Goal: Task Accomplishment & Management: Complete application form

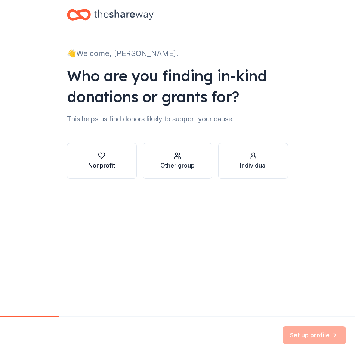
click at [108, 164] on div "Nonprofit" at bounding box center [101, 165] width 27 height 9
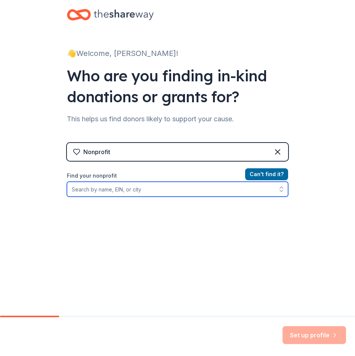
click at [104, 190] on input "Find your nonprofit" at bounding box center [177, 189] width 221 height 15
type input "[GEOGRAPHIC_DATA] PTO"
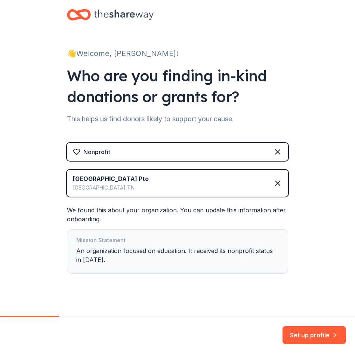
scroll to position [9, 0]
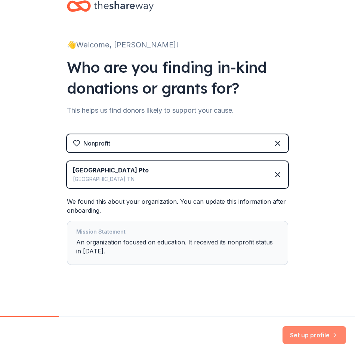
click at [300, 333] on button "Set up profile" at bounding box center [313, 335] width 63 height 18
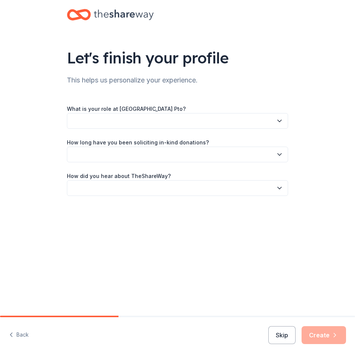
click at [187, 125] on button "button" at bounding box center [177, 121] width 221 height 16
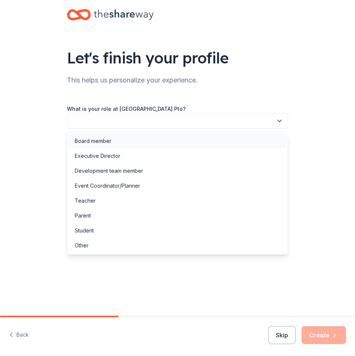
click at [164, 143] on div "Board member" at bounding box center [177, 141] width 217 height 15
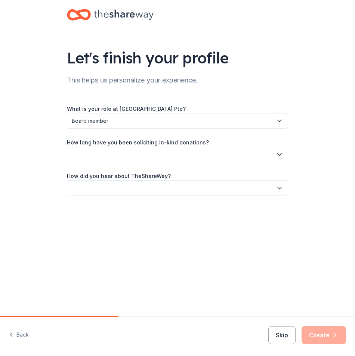
click at [151, 155] on button "button" at bounding box center [177, 155] width 221 height 16
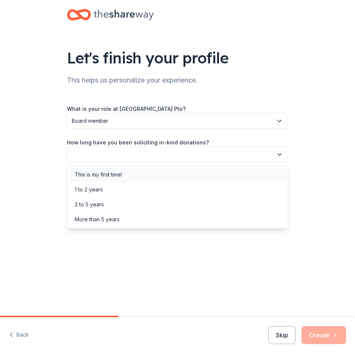
click at [139, 175] on div "This is my first time!" at bounding box center [177, 174] width 217 height 15
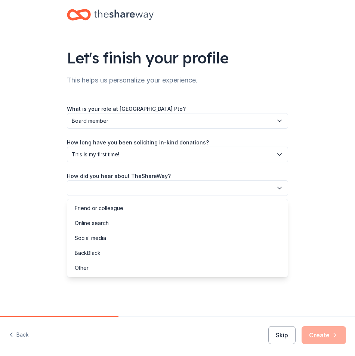
click at [127, 187] on button "button" at bounding box center [177, 188] width 221 height 16
click at [111, 238] on div "Social media" at bounding box center [177, 238] width 217 height 15
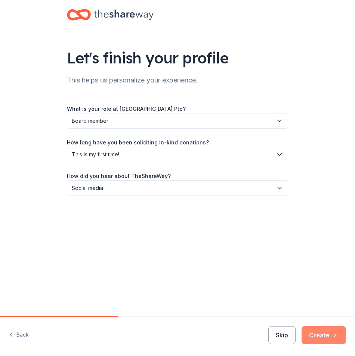
click at [317, 335] on button "Create" at bounding box center [323, 335] width 44 height 18
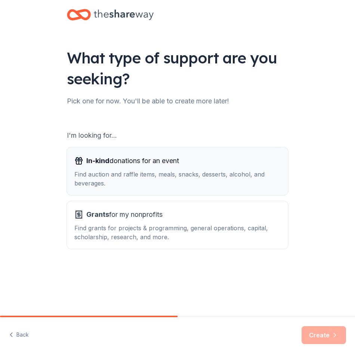
click at [199, 186] on div "Find auction and raffle items, meals, snacks, desserts, alcohol, and beverages." at bounding box center [177, 179] width 206 height 18
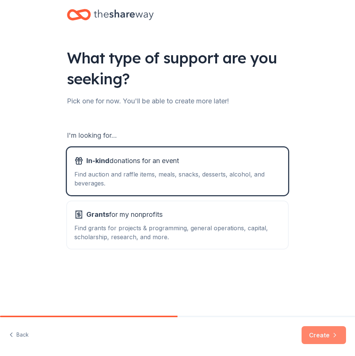
click at [333, 330] on button "Create" at bounding box center [323, 335] width 44 height 18
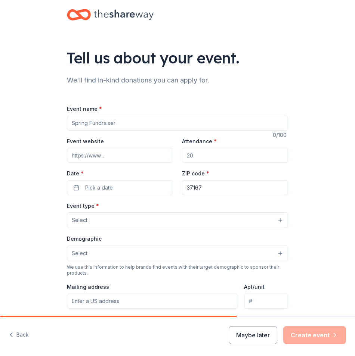
click at [146, 127] on input "Event name *" at bounding box center [177, 123] width 221 height 15
